Goal: Task Accomplishment & Management: Manage account settings

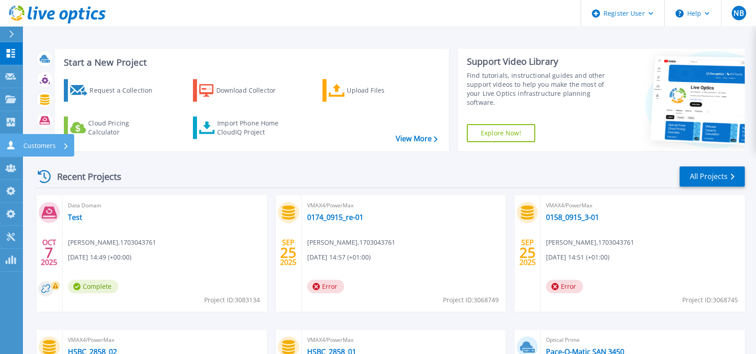
click at [18, 138] on link "Customers Customers" at bounding box center [11, 145] width 22 height 23
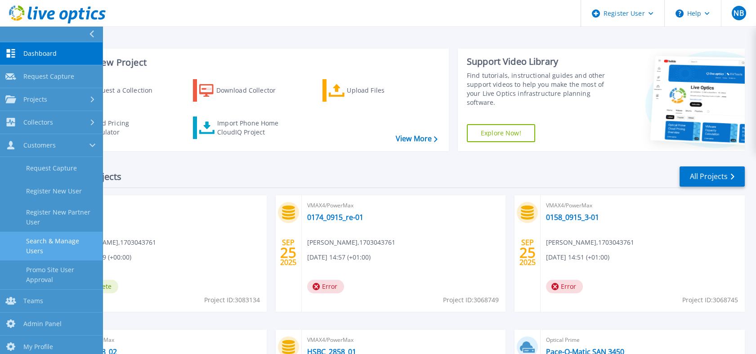
click at [47, 241] on link "Search & Manage Users" at bounding box center [51, 246] width 103 height 29
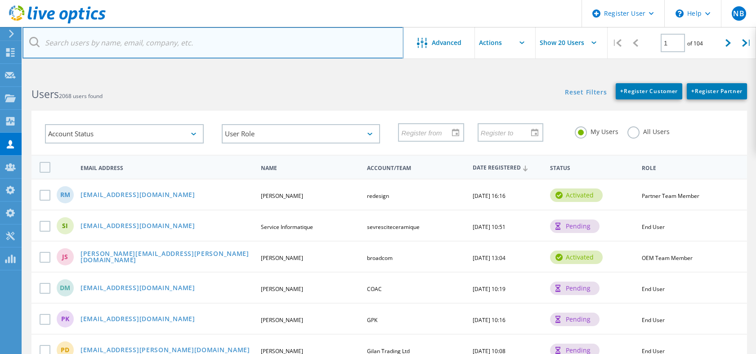
click at [176, 44] on input "text" at bounding box center [212, 42] width 381 height 31
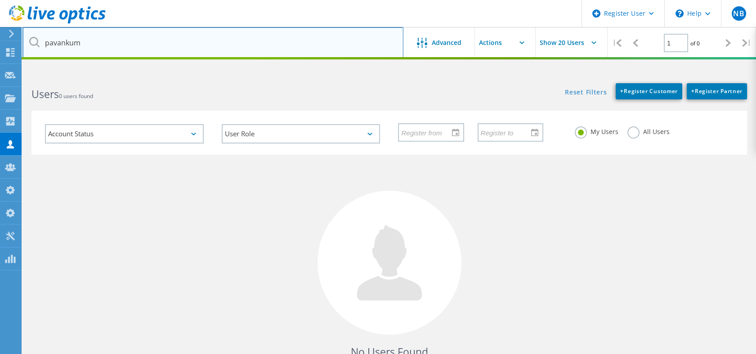
type input "pavankum"
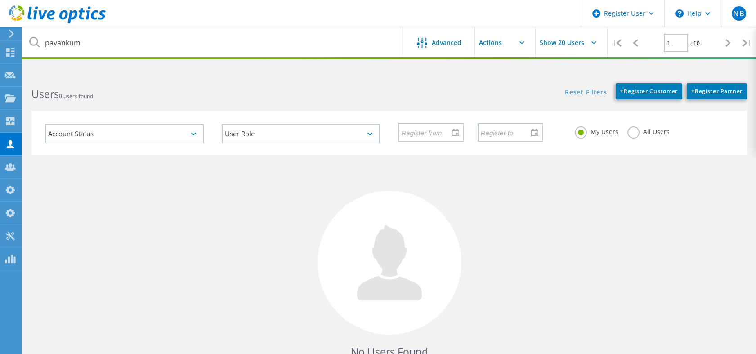
click at [629, 130] on label "All Users" at bounding box center [649, 130] width 42 height 9
click at [0, 0] on input "All Users" at bounding box center [0, 0] width 0 height 0
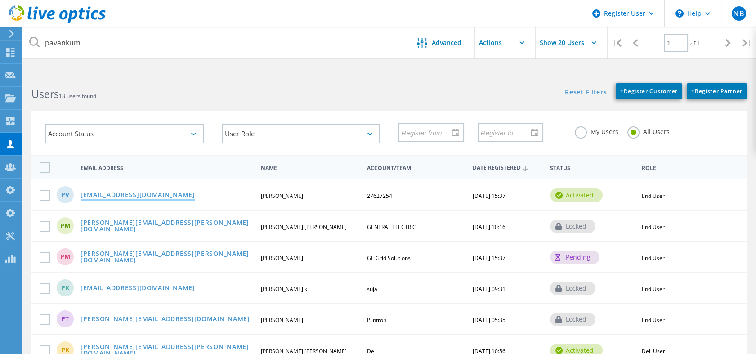
click at [174, 195] on link "pavankumarreddy.v@hcltech.com" at bounding box center [138, 196] width 115 height 8
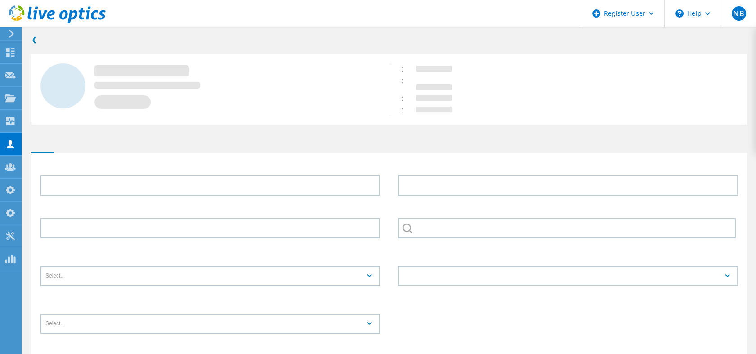
type input "Pavan kumar reddy"
type input "Vanukuri"
type input "27627254"
type input "English"
type input "End User"
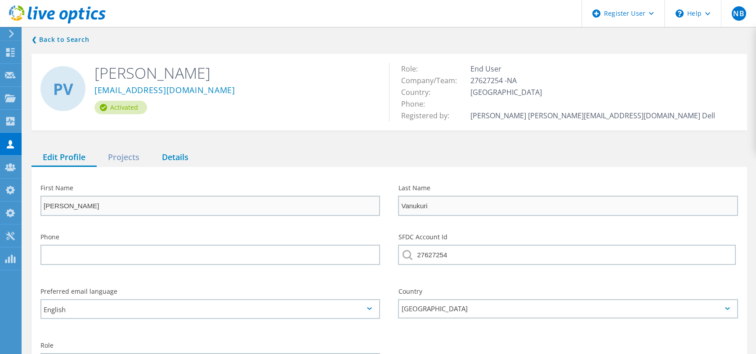
click at [182, 150] on div "Details" at bounding box center [175, 157] width 49 height 18
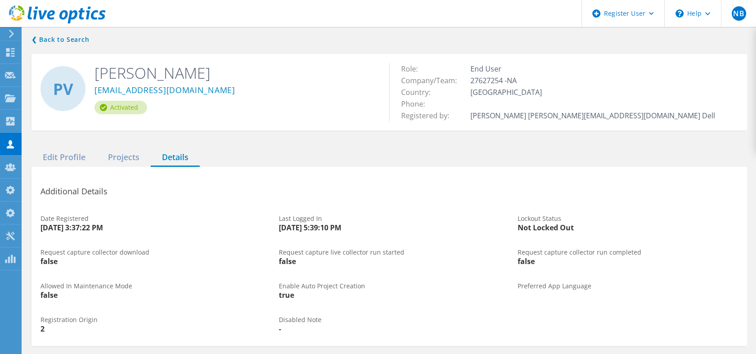
click at [69, 17] on use at bounding box center [57, 14] width 97 height 18
